Goal: Task Accomplishment & Management: Use online tool/utility

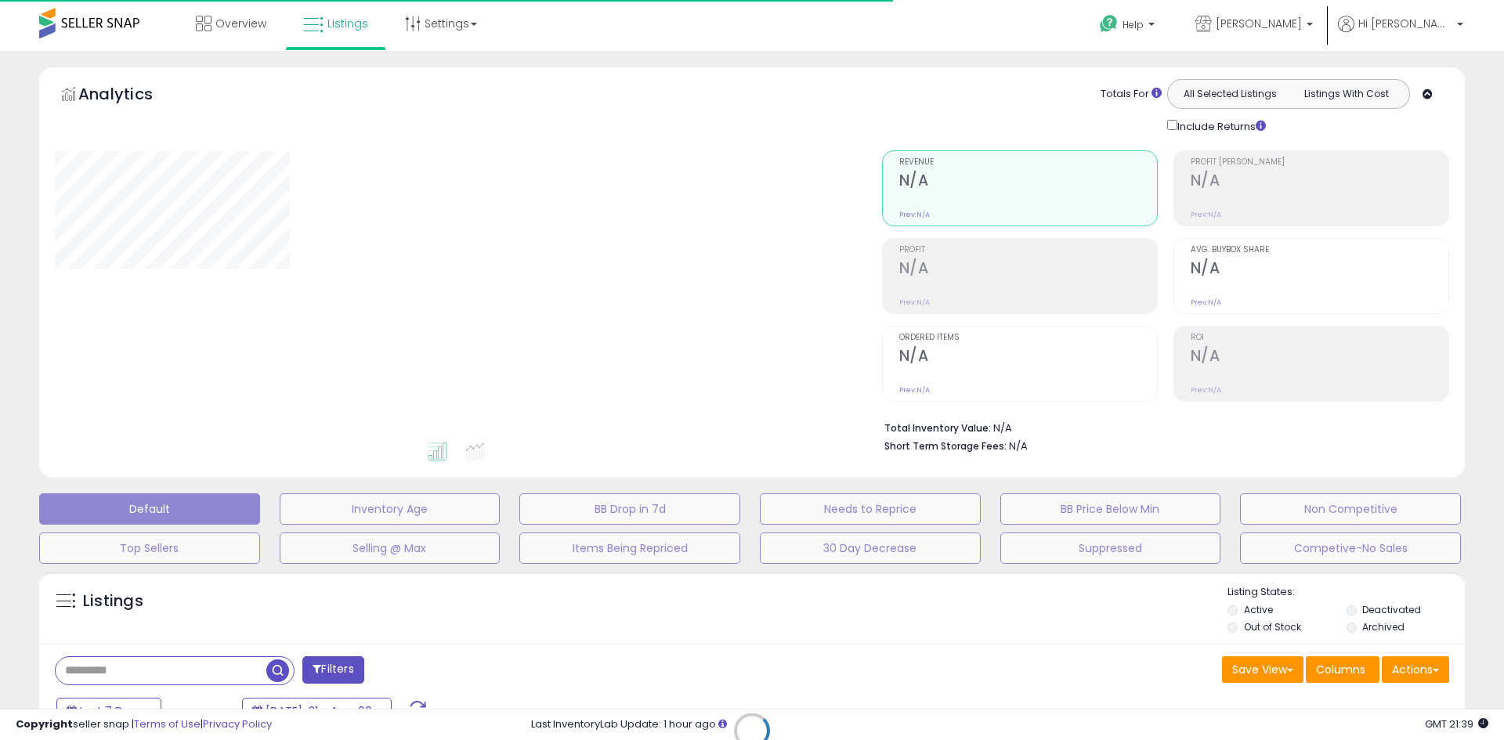
type input "**********"
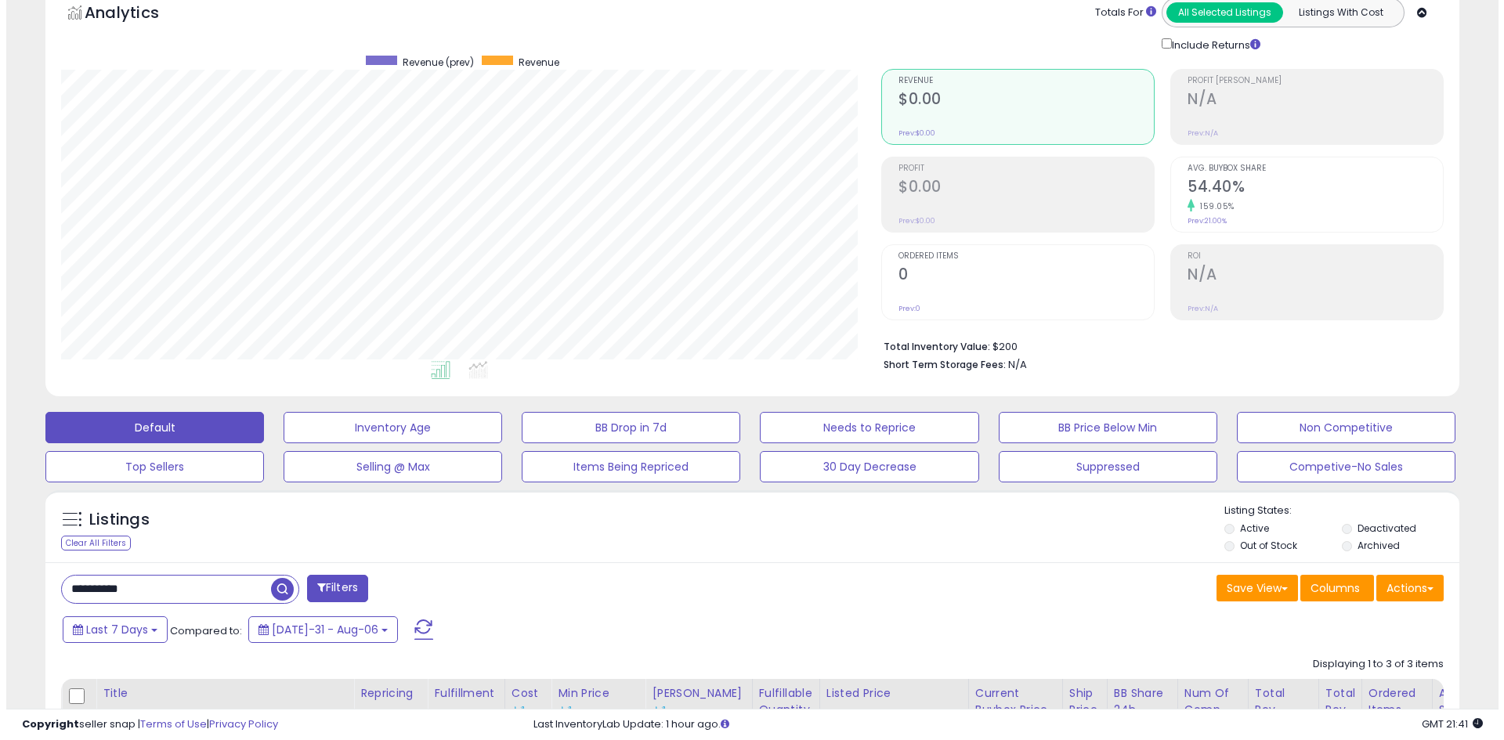
scroll to position [78, 0]
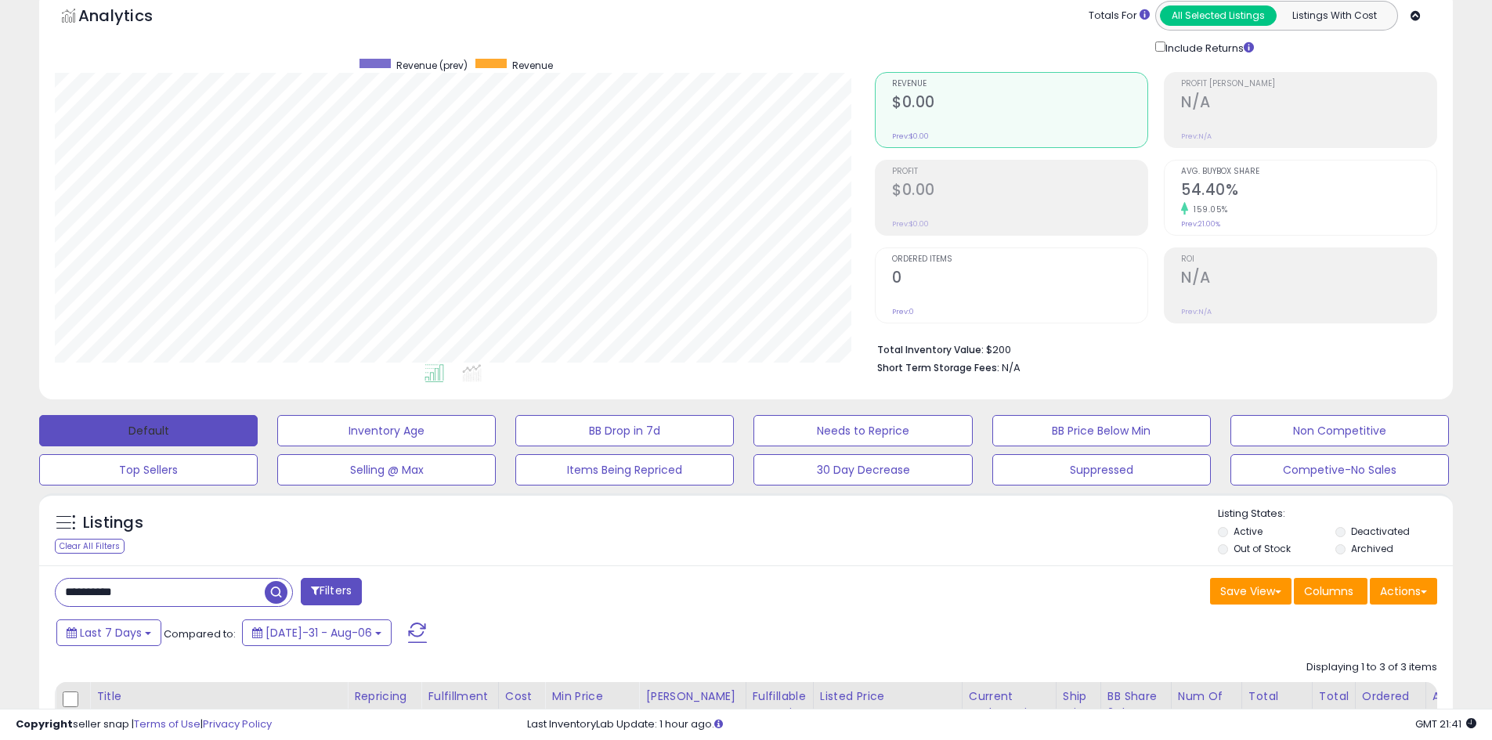
click at [178, 434] on button "Default" at bounding box center [148, 430] width 219 height 31
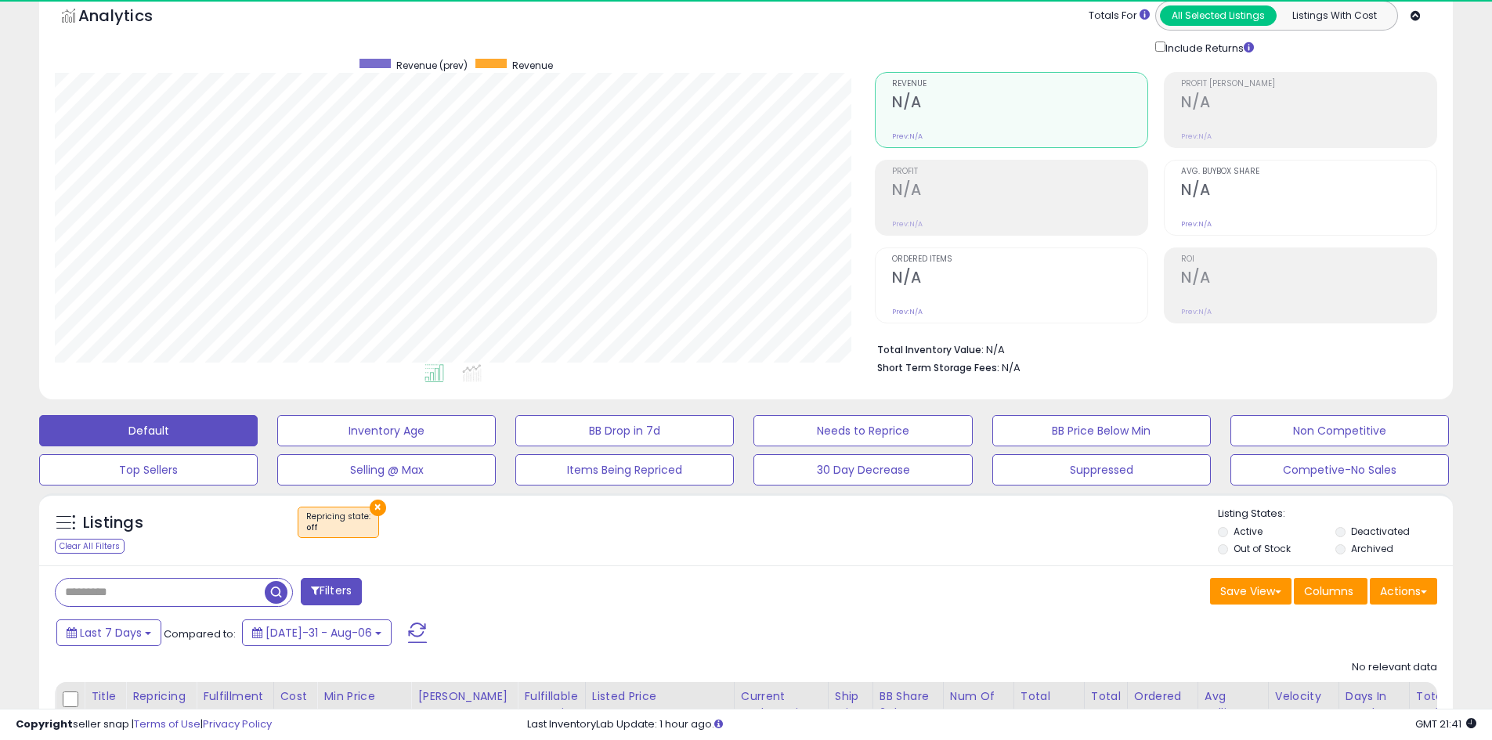
scroll to position [321, 820]
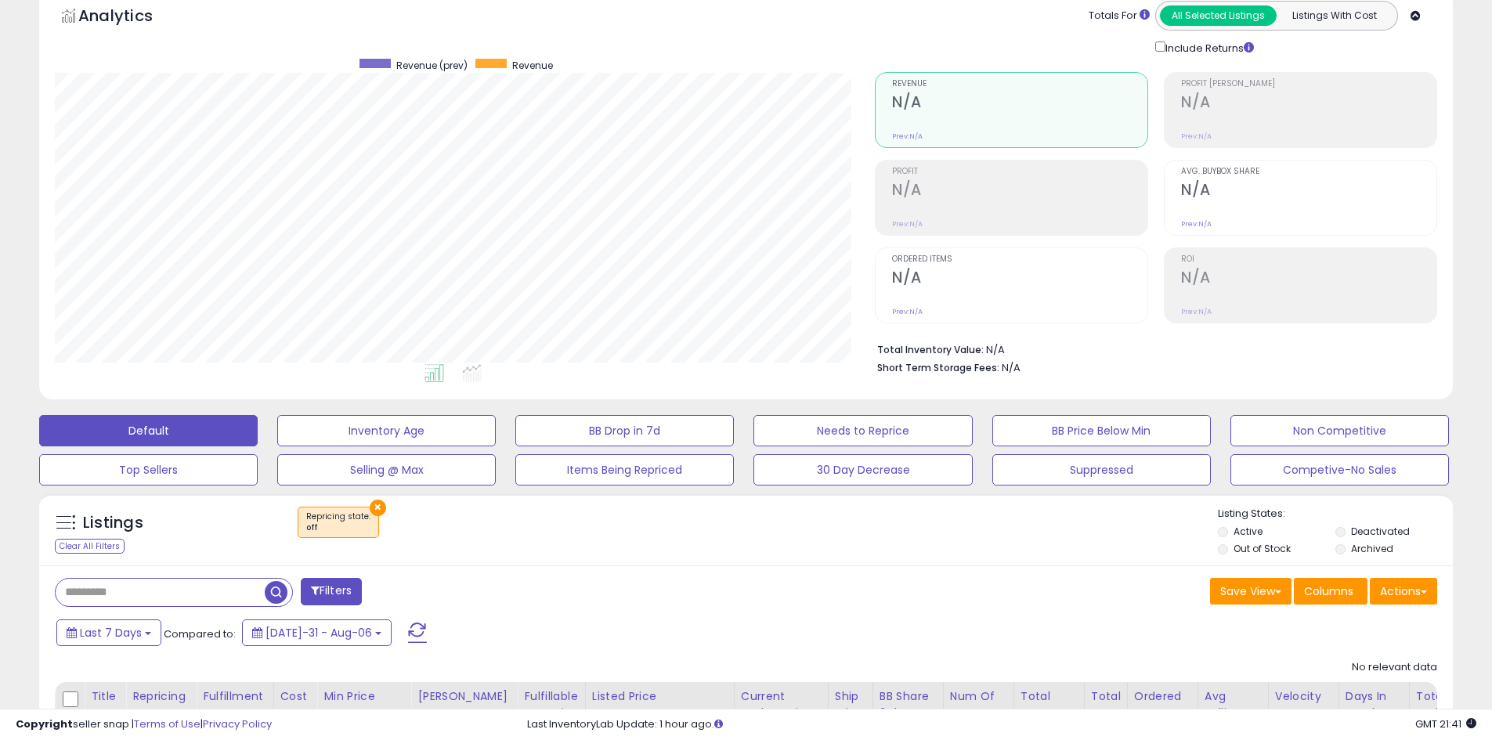
click at [892, 606] on div "Save View Save As New View Columns Actions [GEOGRAPHIC_DATA]" at bounding box center [1099, 593] width 704 height 31
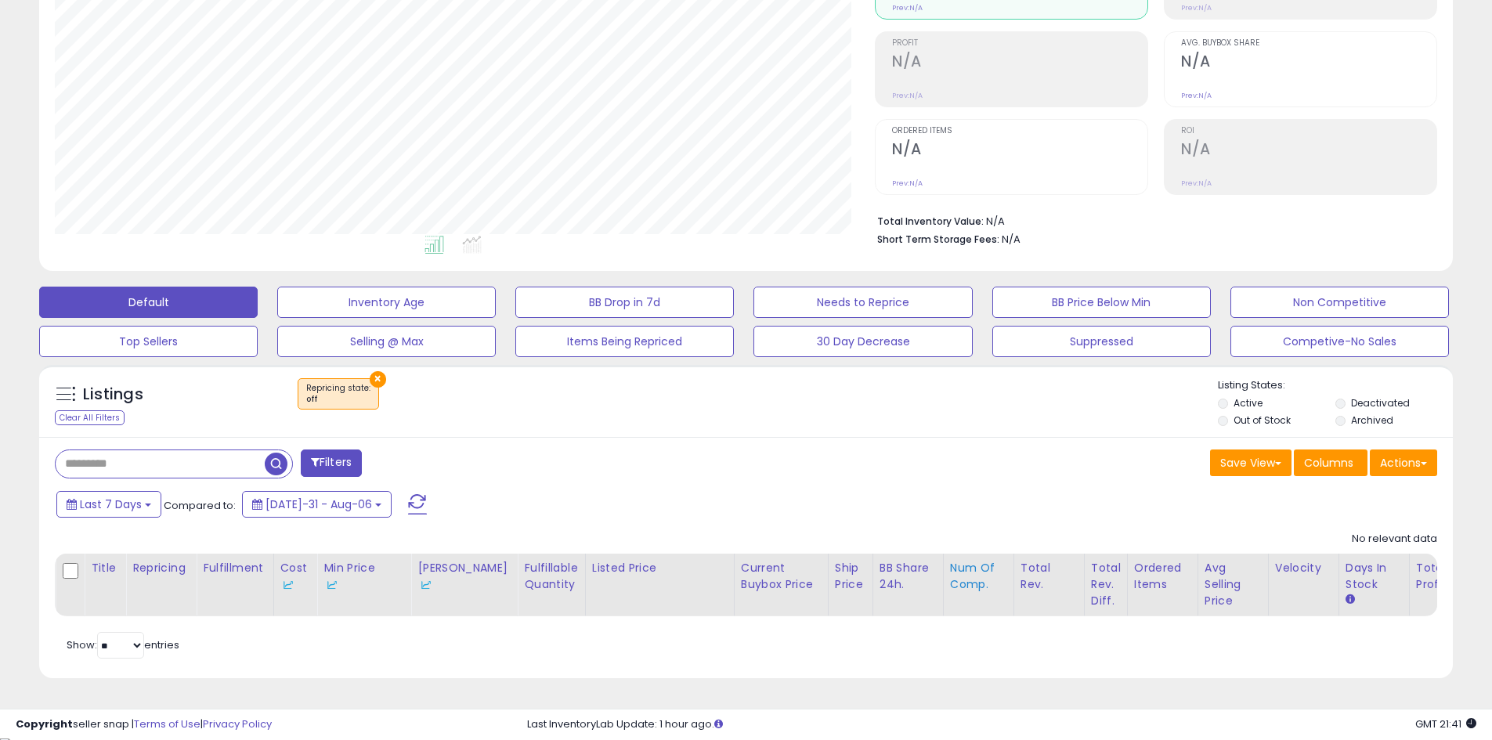
scroll to position [215, 0]
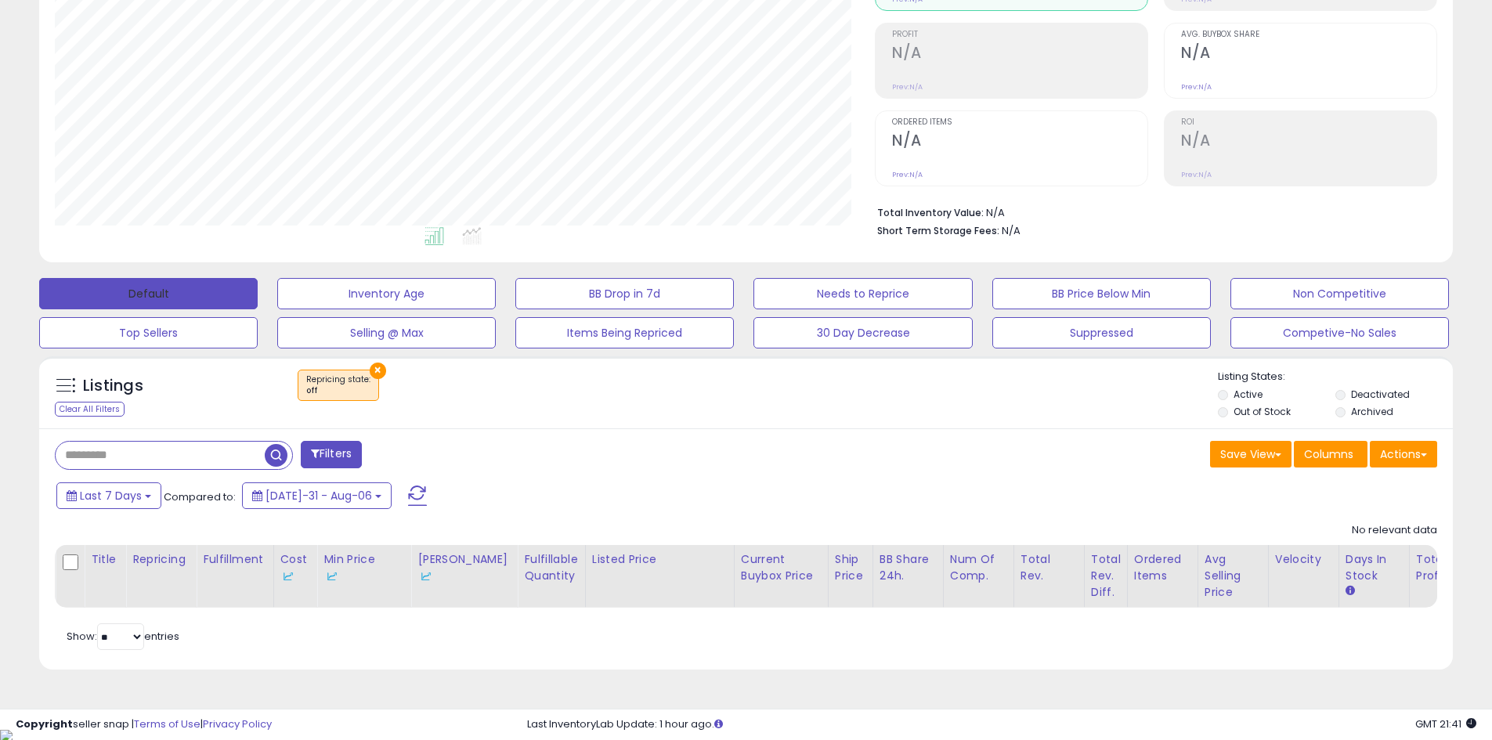
click at [212, 290] on button "Default" at bounding box center [148, 293] width 219 height 31
click at [190, 286] on button "Default" at bounding box center [148, 293] width 219 height 31
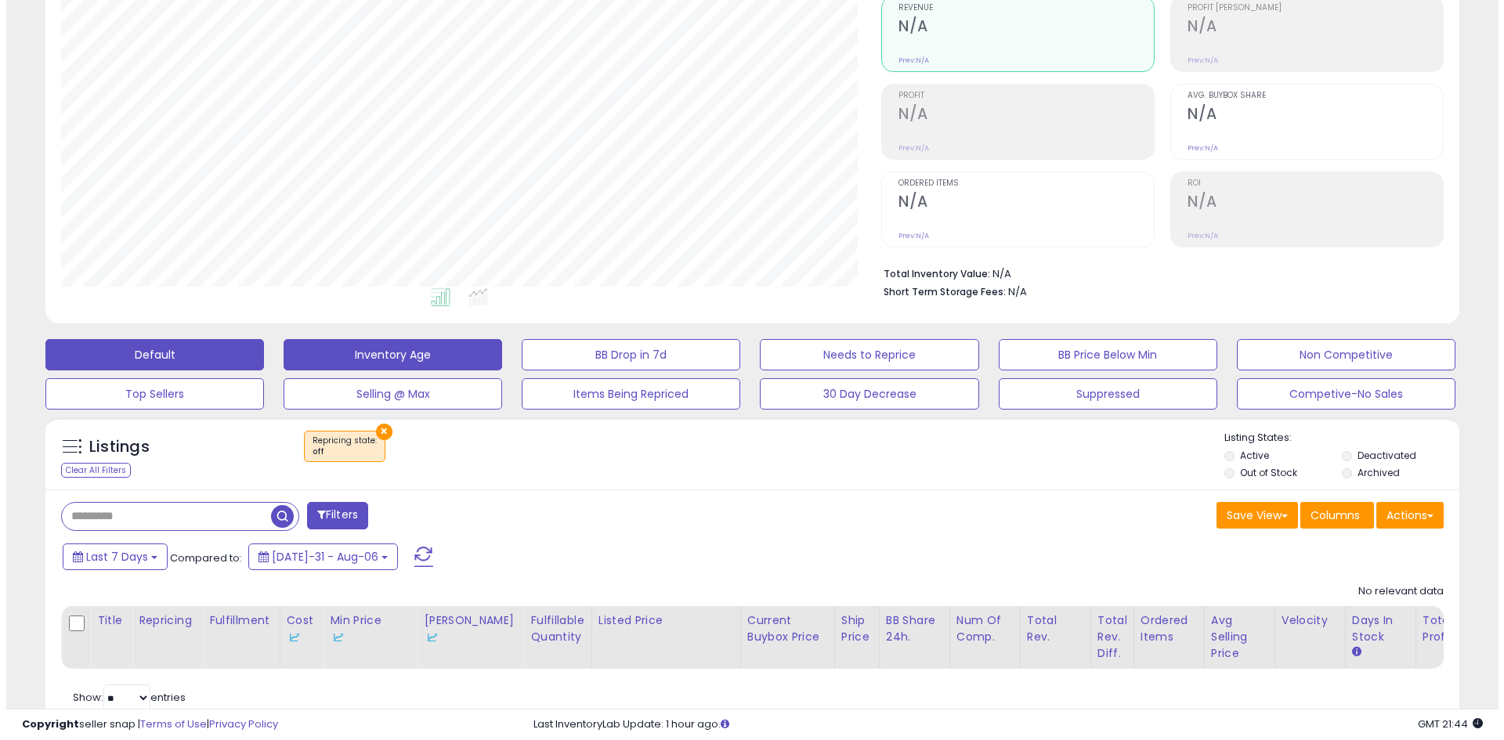
scroll to position [59, 0]
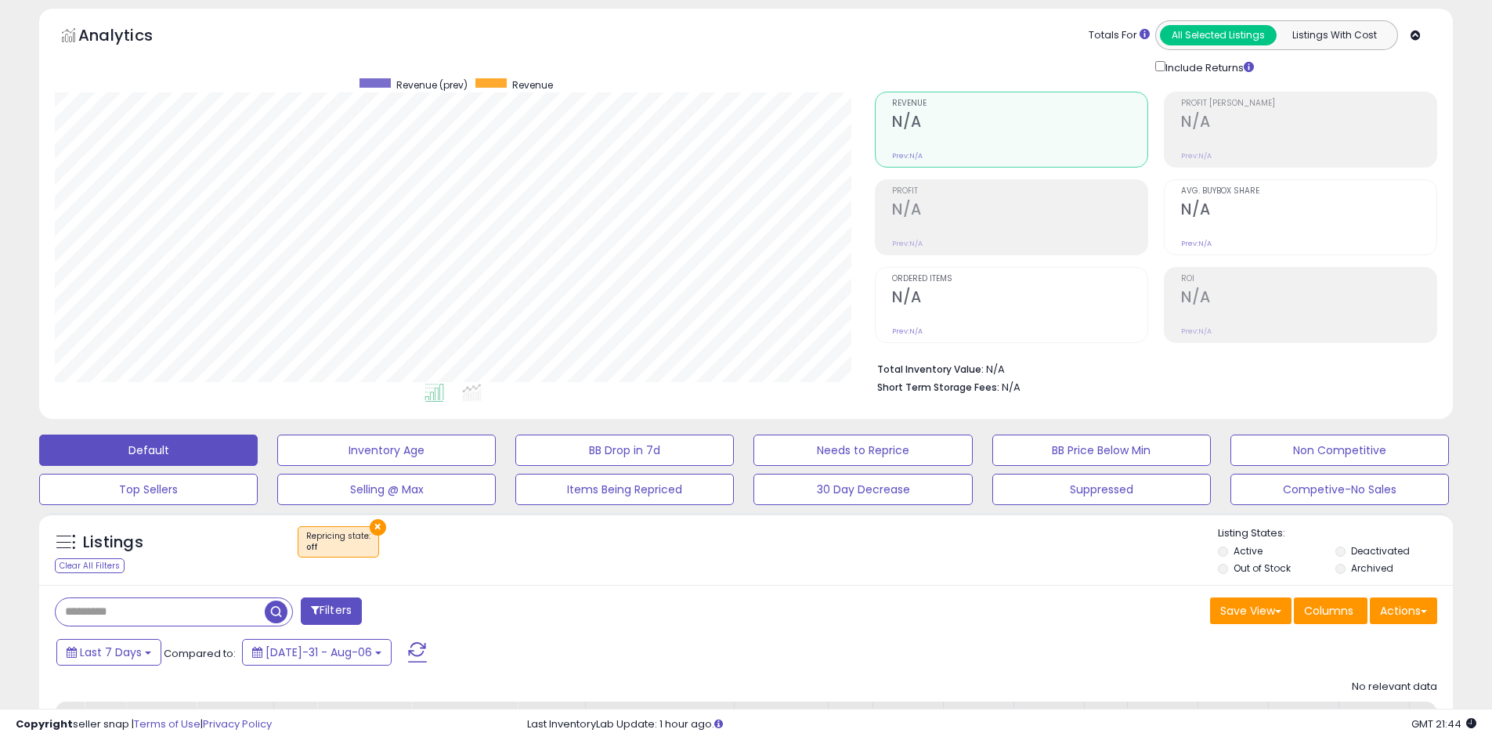
click at [372, 530] on button "×" at bounding box center [378, 527] width 16 height 16
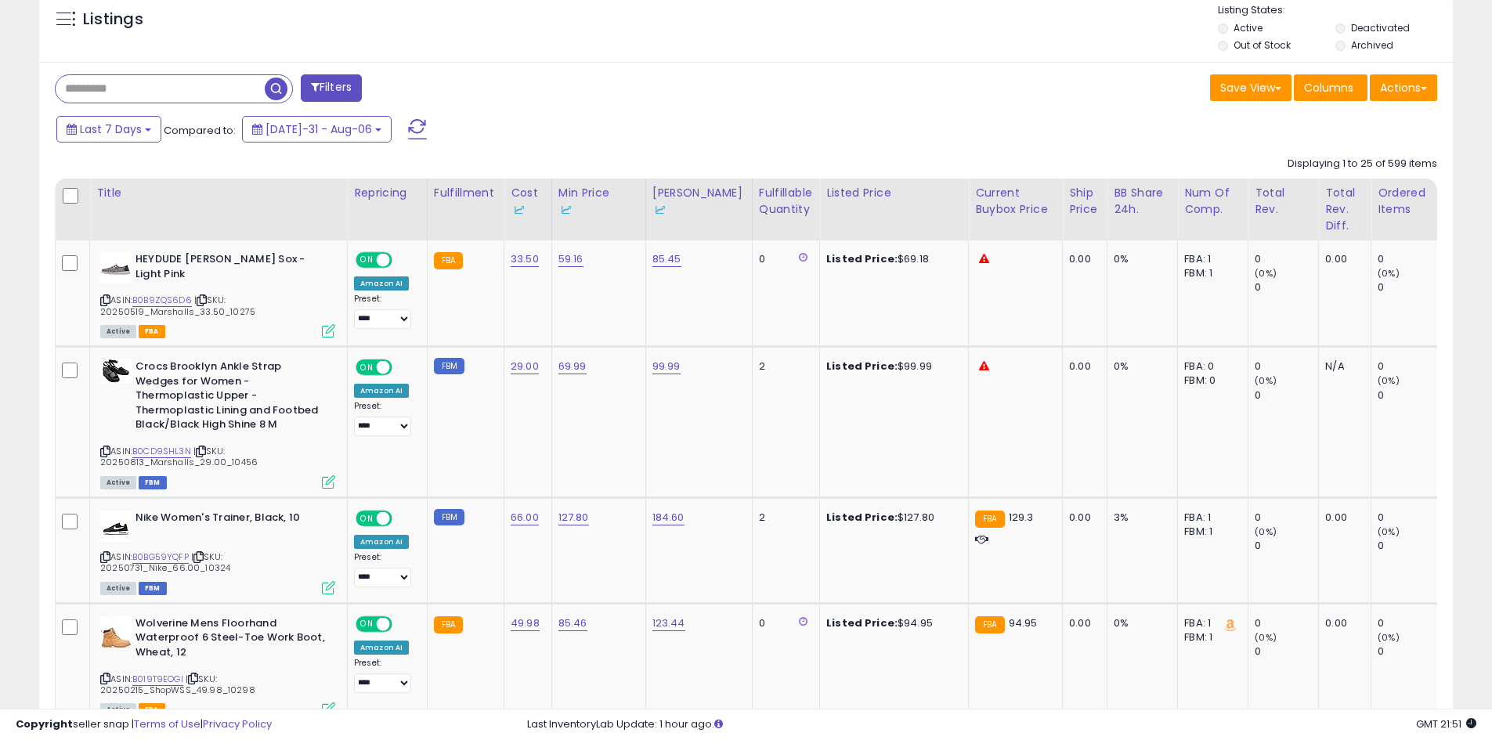
scroll to position [529, 0]
